Goal: Navigation & Orientation: Understand site structure

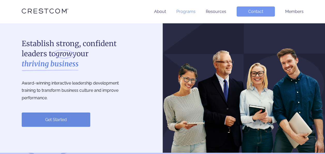
click at [191, 11] on link "Programs" at bounding box center [186, 11] width 19 height 5
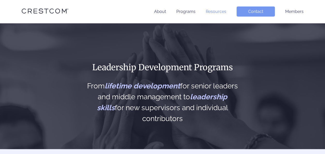
click at [217, 11] on link "Resources" at bounding box center [216, 11] width 20 height 5
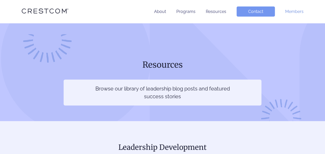
click at [292, 11] on link "Members" at bounding box center [295, 11] width 18 height 5
click at [217, 9] on link "Resources" at bounding box center [216, 11] width 20 height 5
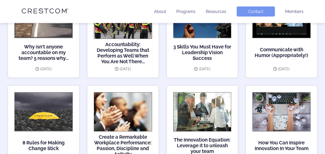
scroll to position [431, 0]
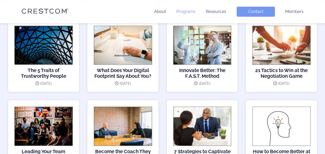
click at [189, 9] on link "Programs" at bounding box center [186, 11] width 19 height 5
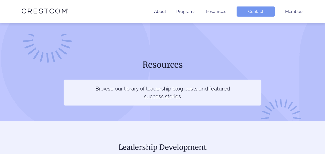
scroll to position [431, 0]
